Goal: Task Accomplishment & Management: Use online tool/utility

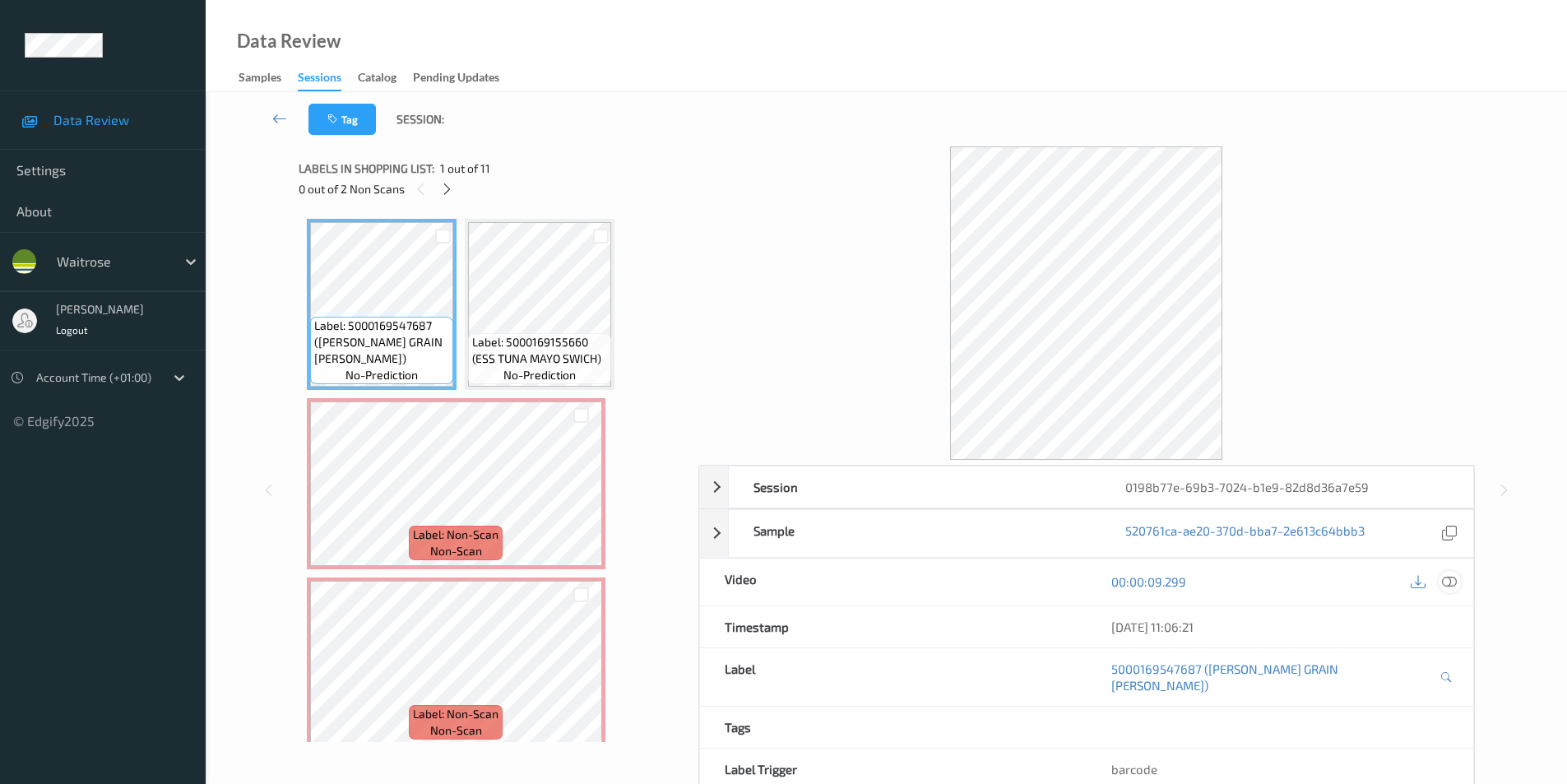
click at [1448, 588] on icon at bounding box center [1448, 580] width 14 height 14
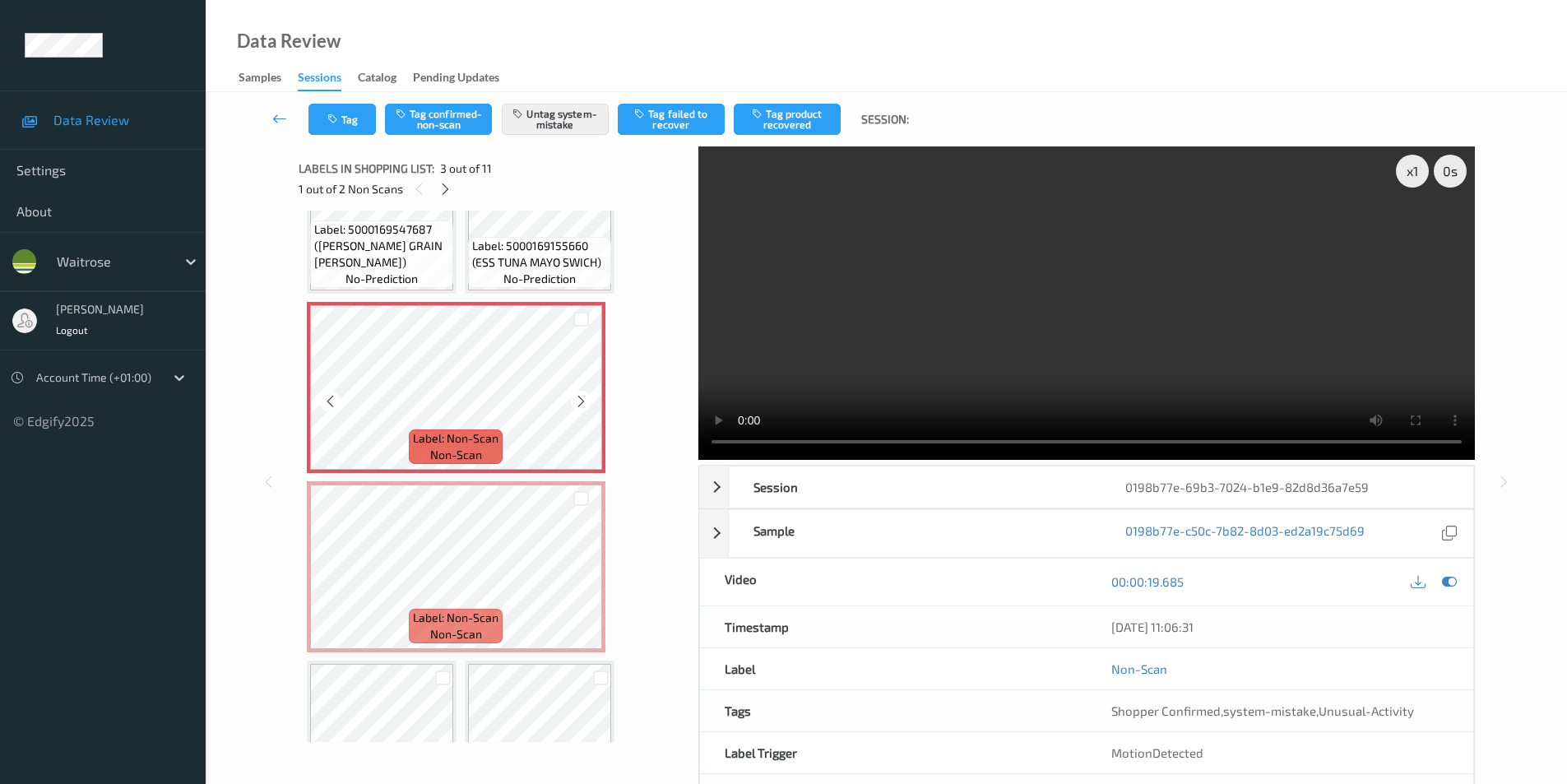
scroll to position [164, 0]
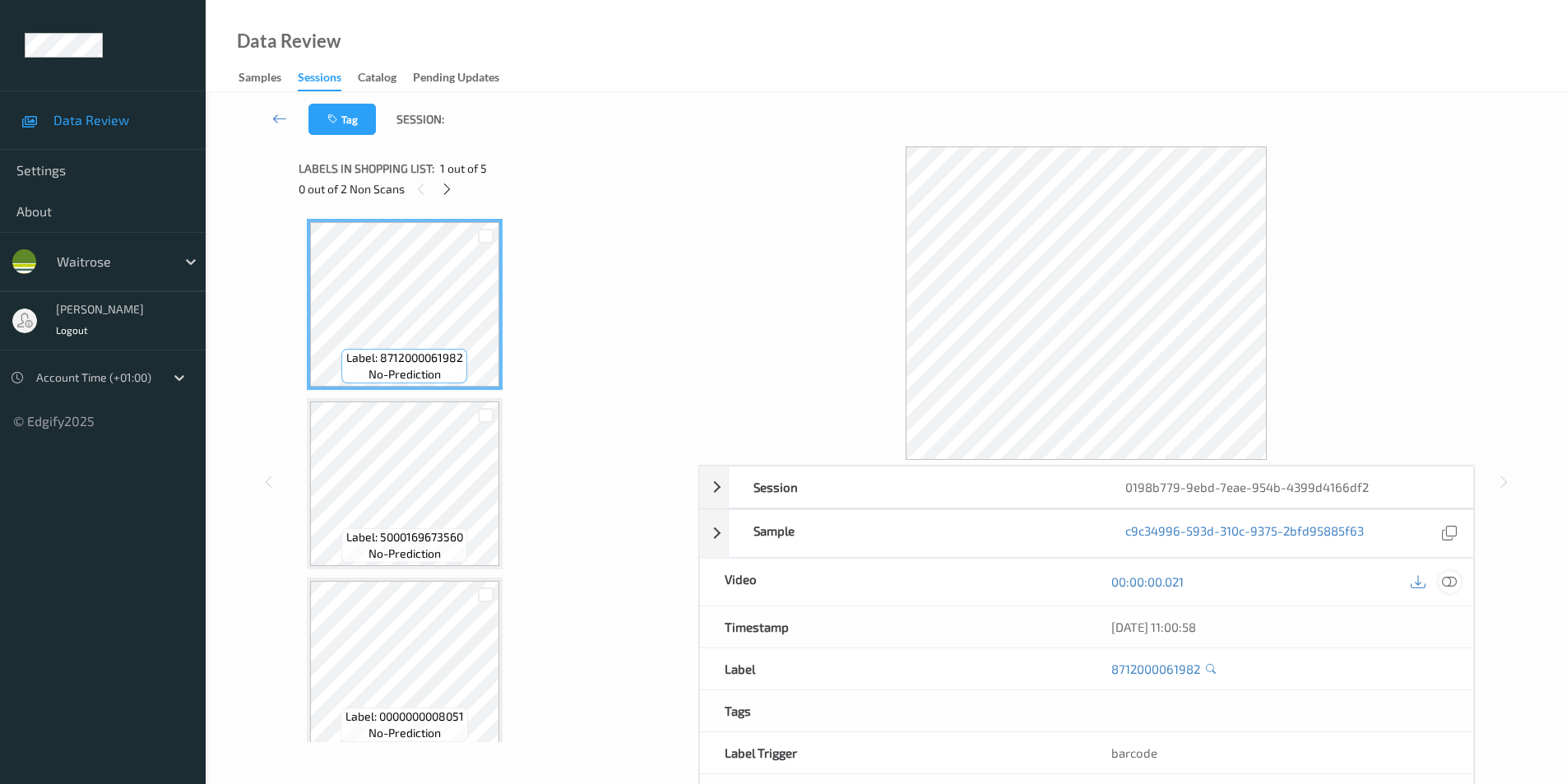
click at [1454, 580] on icon at bounding box center [1448, 580] width 14 height 14
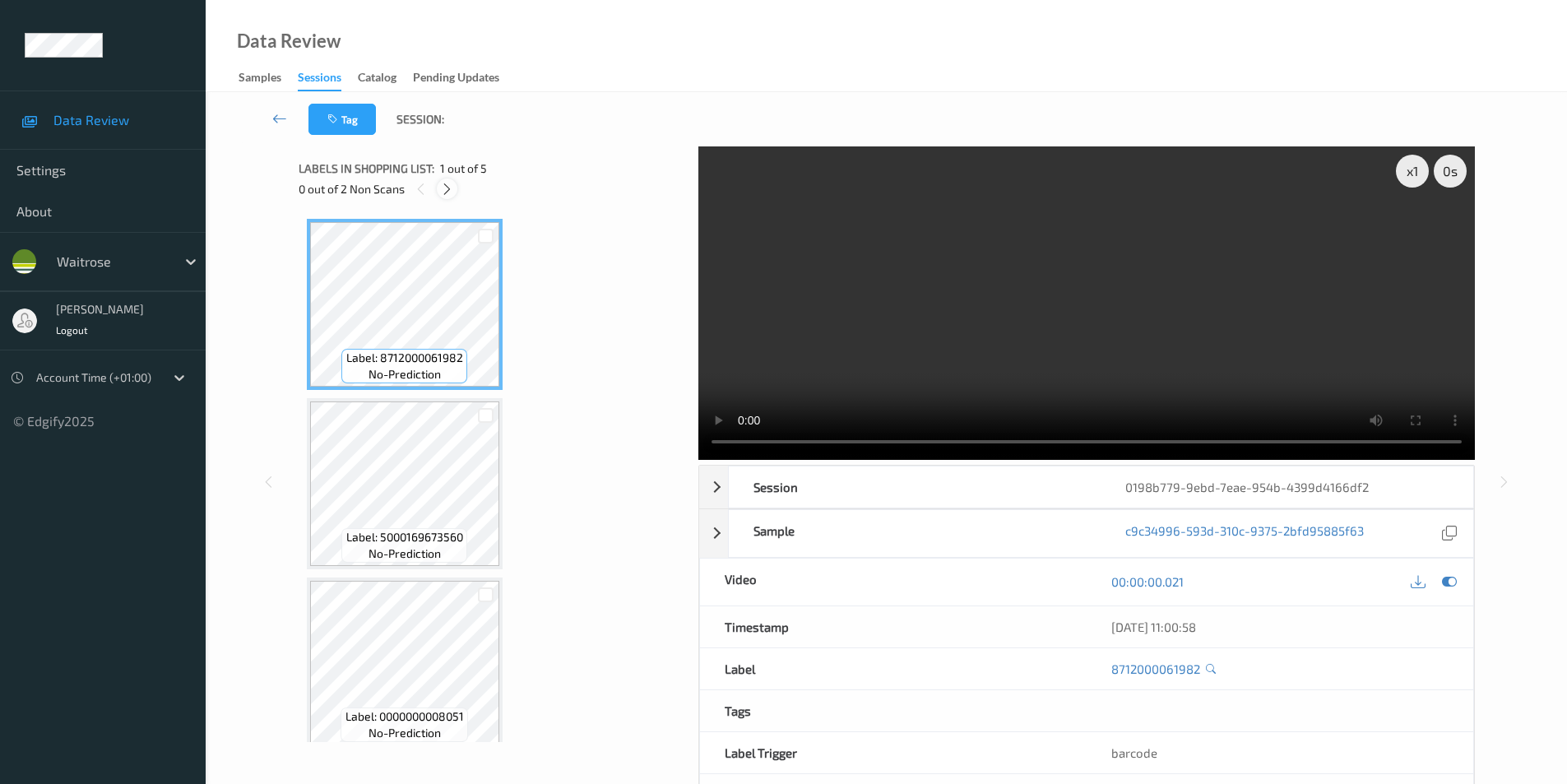
click at [446, 191] on icon at bounding box center [447, 188] width 14 height 14
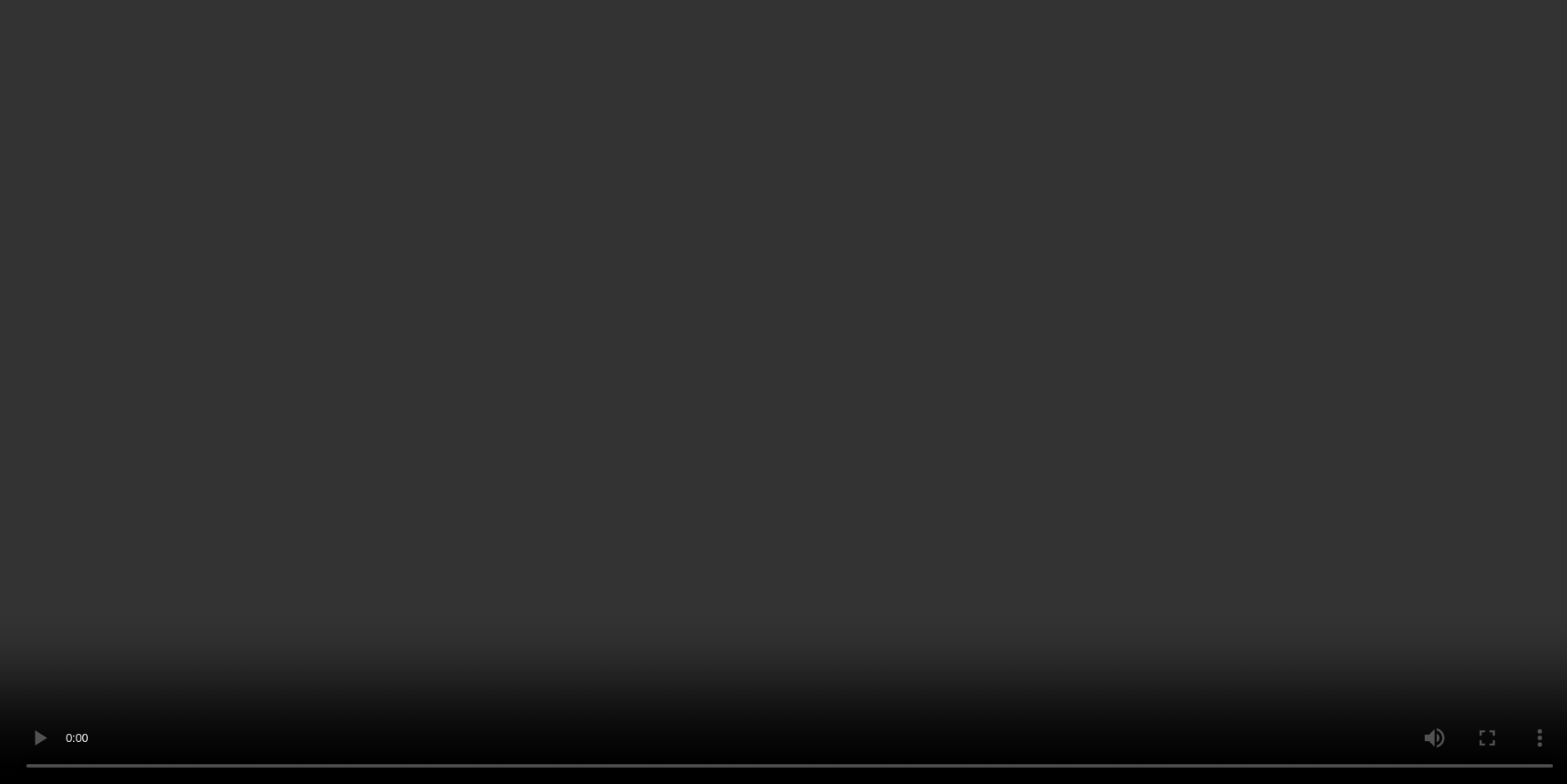
scroll to position [373, 0]
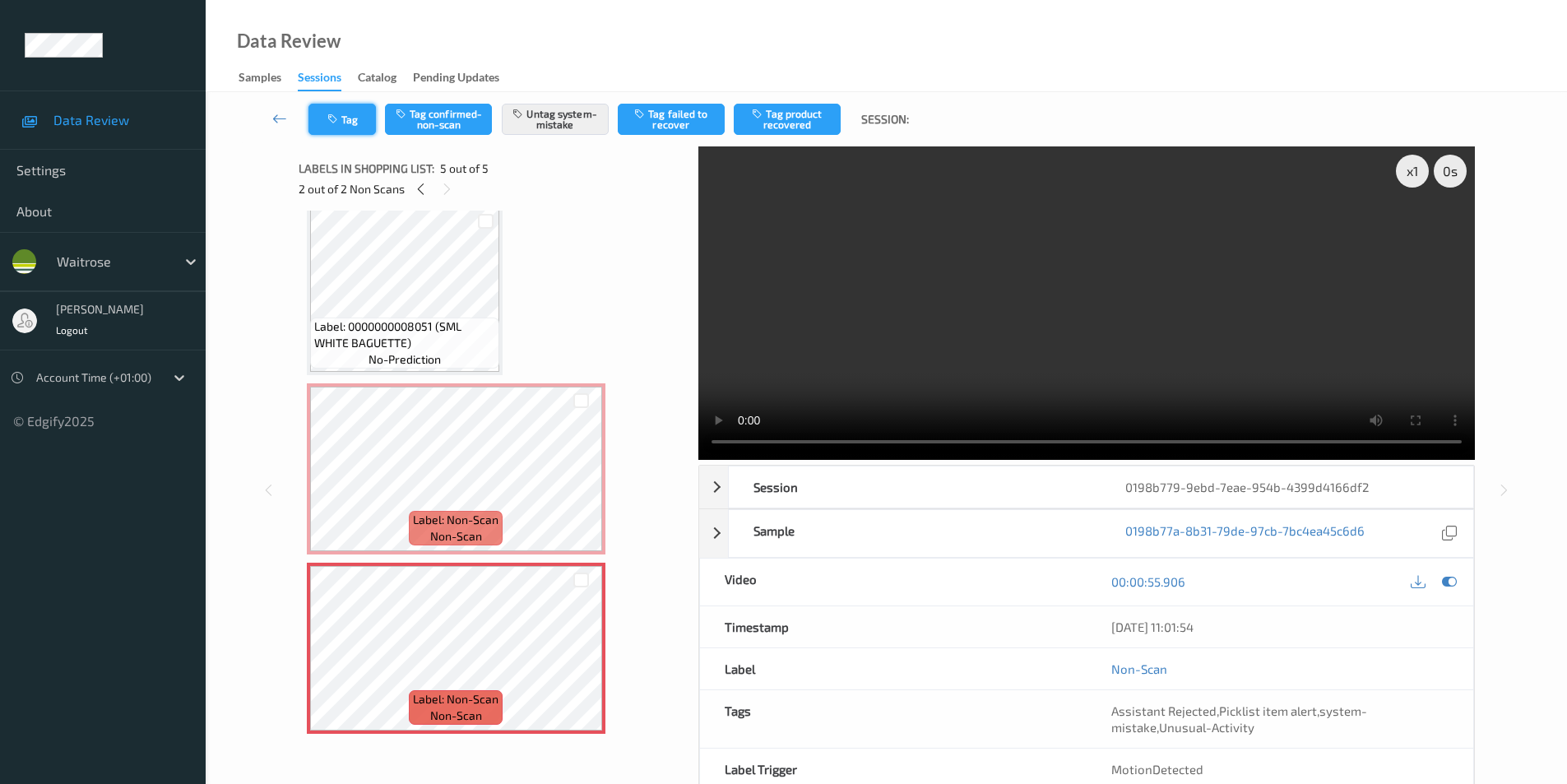
click at [340, 121] on icon "button" at bounding box center [334, 119] width 14 height 12
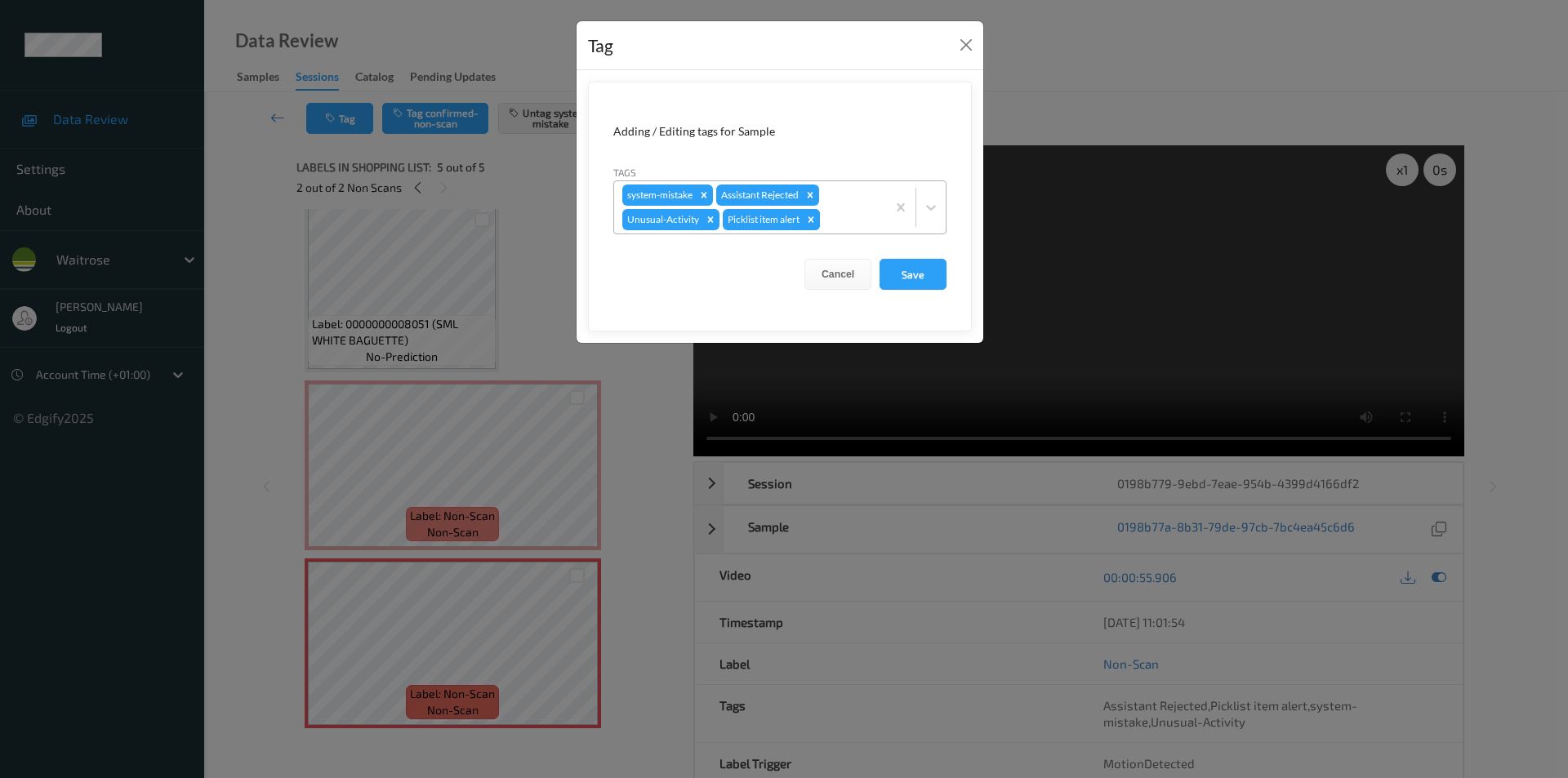
click at [812, 220] on icon "Remove Picklist item alert" at bounding box center [811, 219] width 6 height 6
click at [890, 267] on button "Save" at bounding box center [912, 274] width 67 height 31
click at [911, 278] on button "Save" at bounding box center [912, 274] width 67 height 31
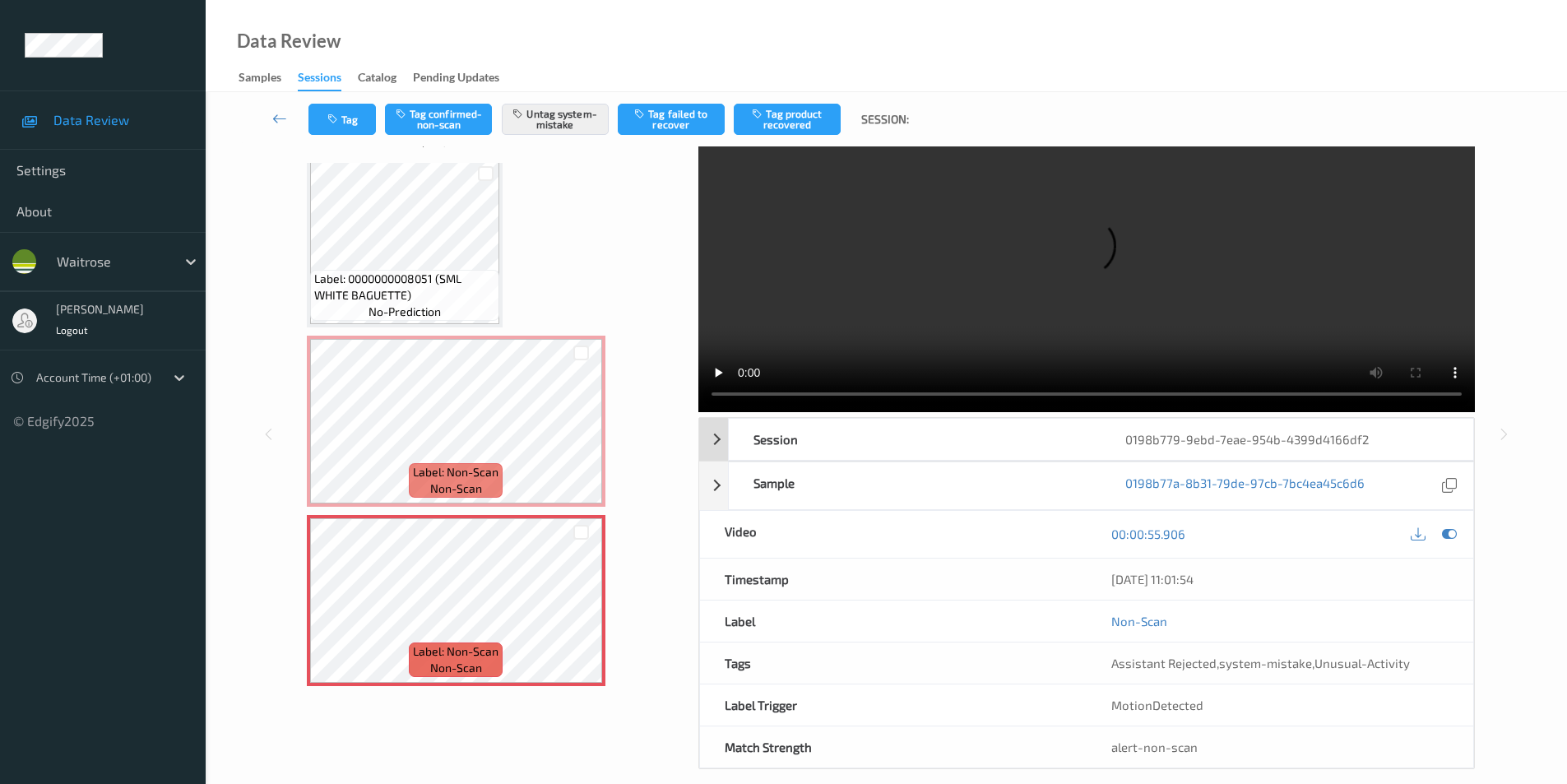
scroll to position [66, 0]
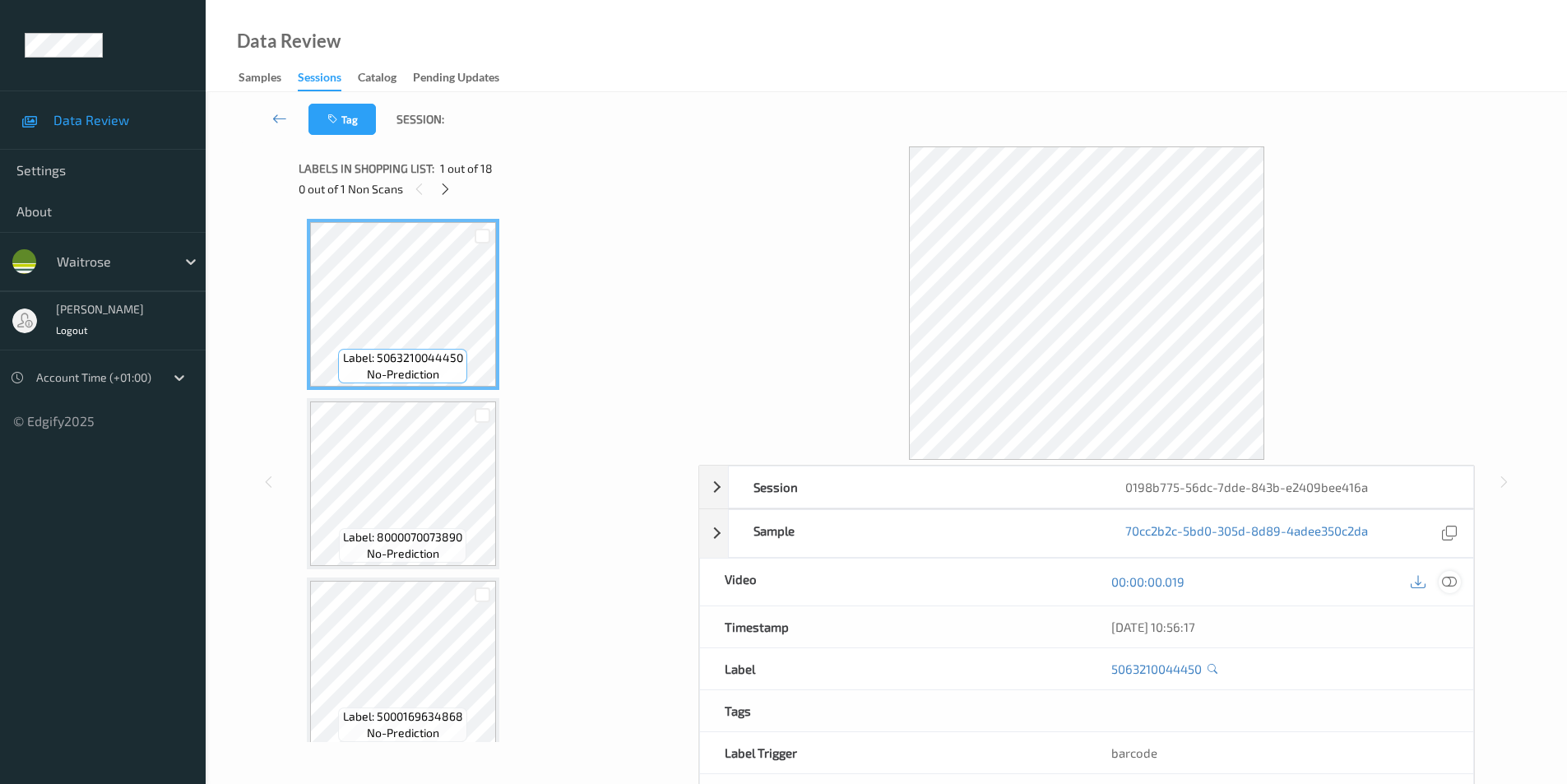
click at [1448, 585] on icon at bounding box center [1448, 580] width 14 height 14
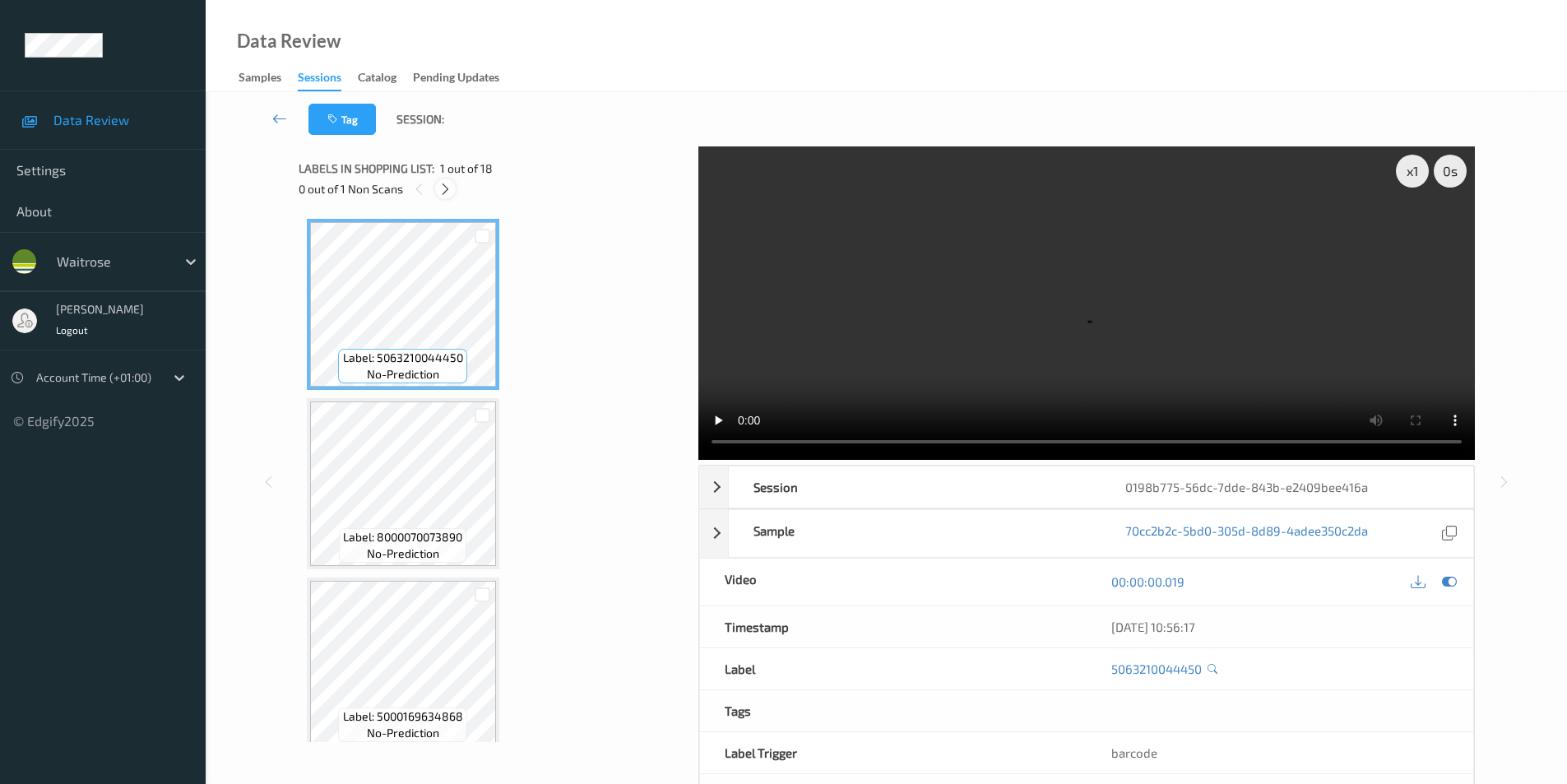
click at [445, 192] on icon at bounding box center [445, 188] width 14 height 14
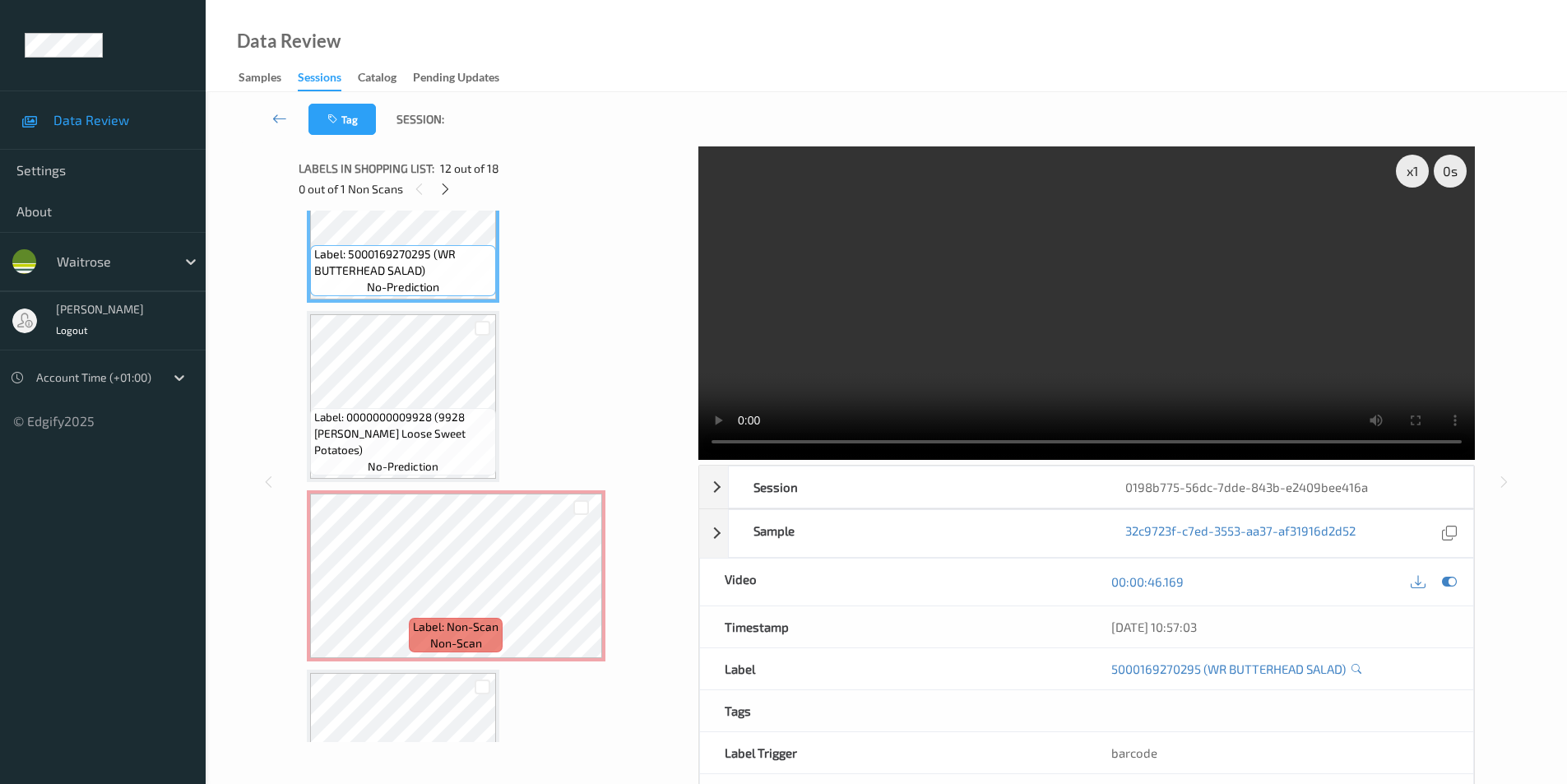
scroll to position [2061, 0]
